Goal: Transaction & Acquisition: Purchase product/service

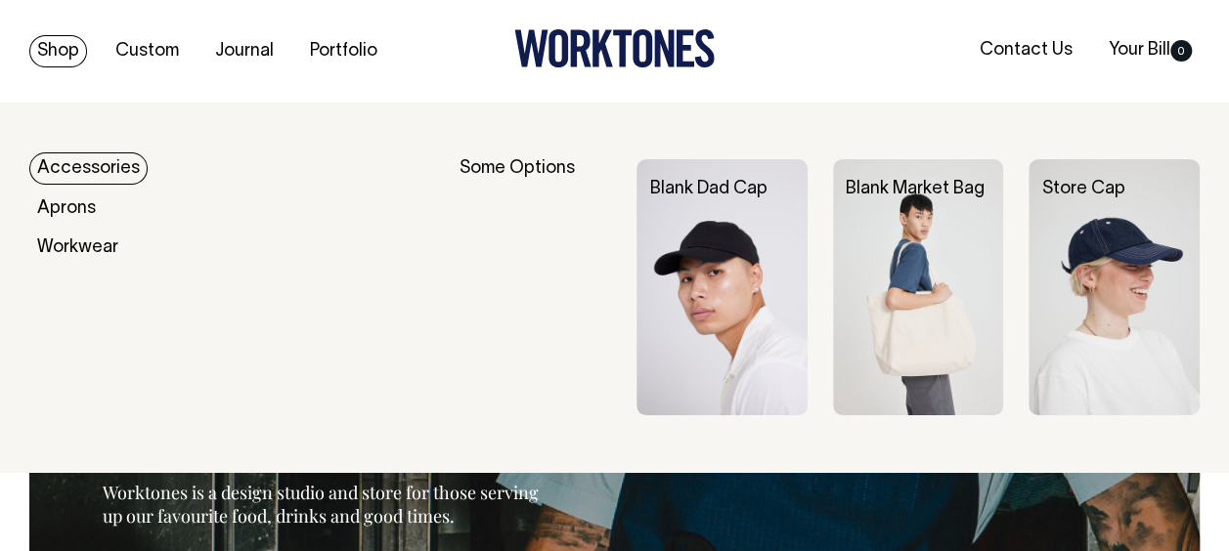
click at [62, 53] on link "Shop" at bounding box center [58, 51] width 58 height 32
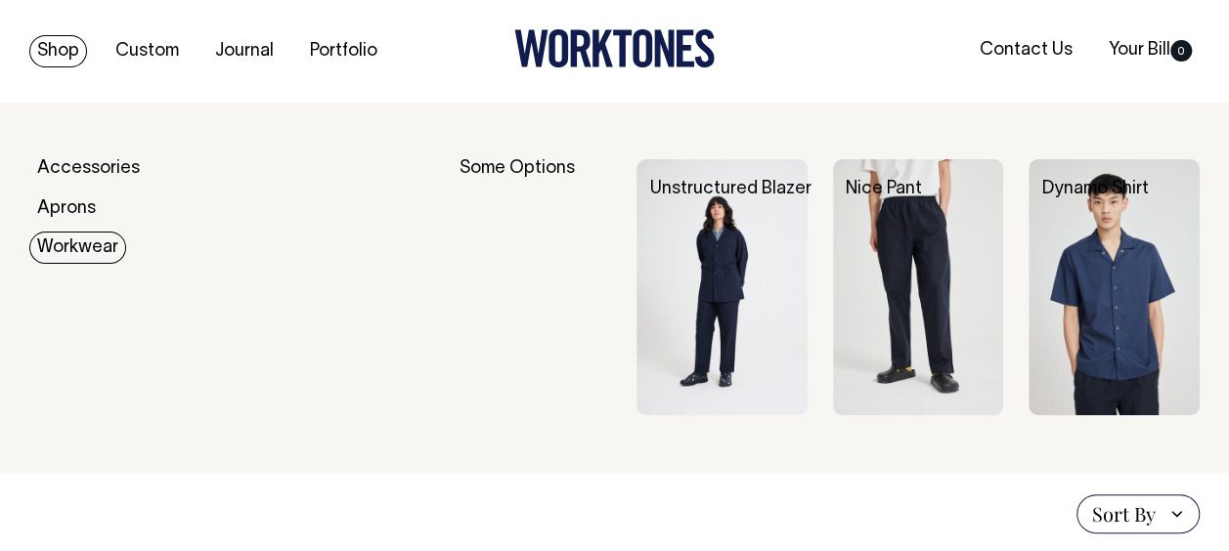
click at [80, 251] on link "Workwear" at bounding box center [77, 248] width 97 height 32
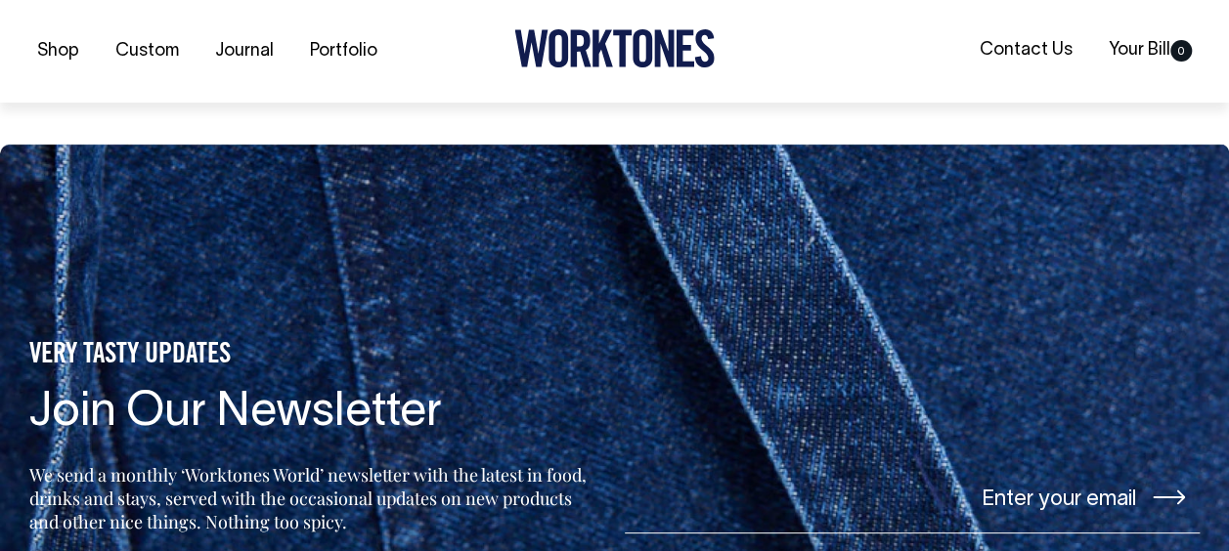
scroll to position [1399, 0]
